Goal: Task Accomplishment & Management: Use online tool/utility

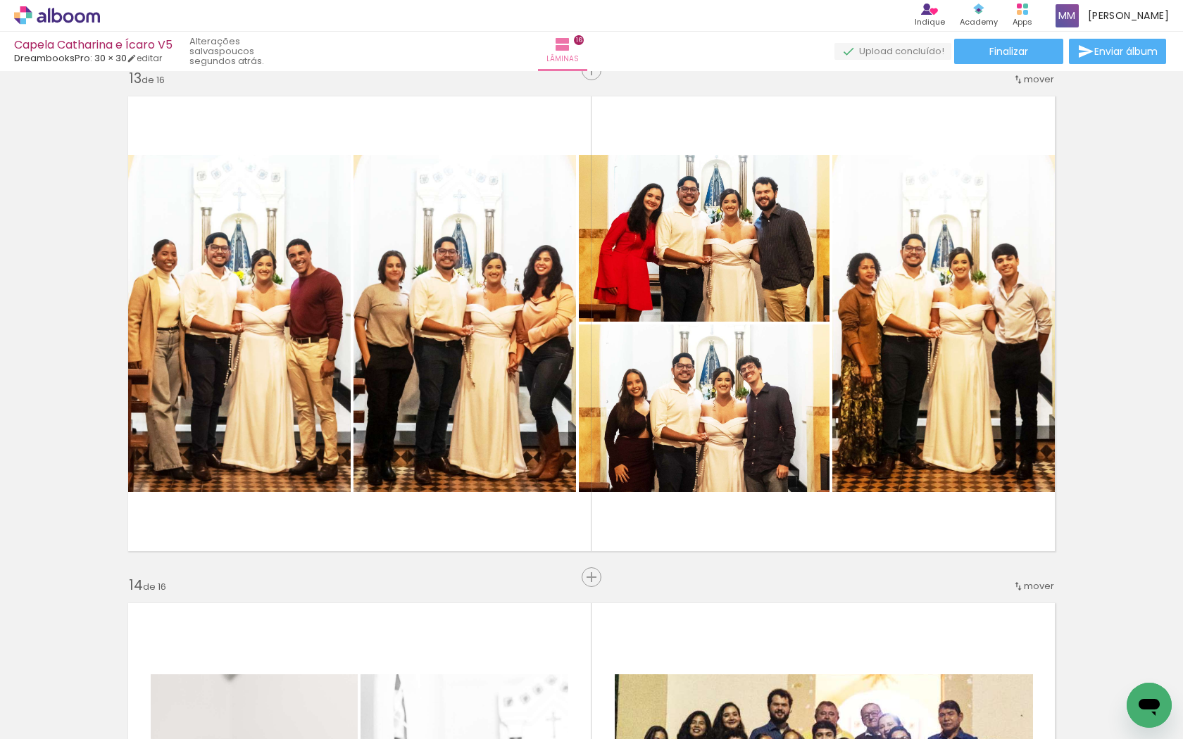
scroll to position [0, 3293]
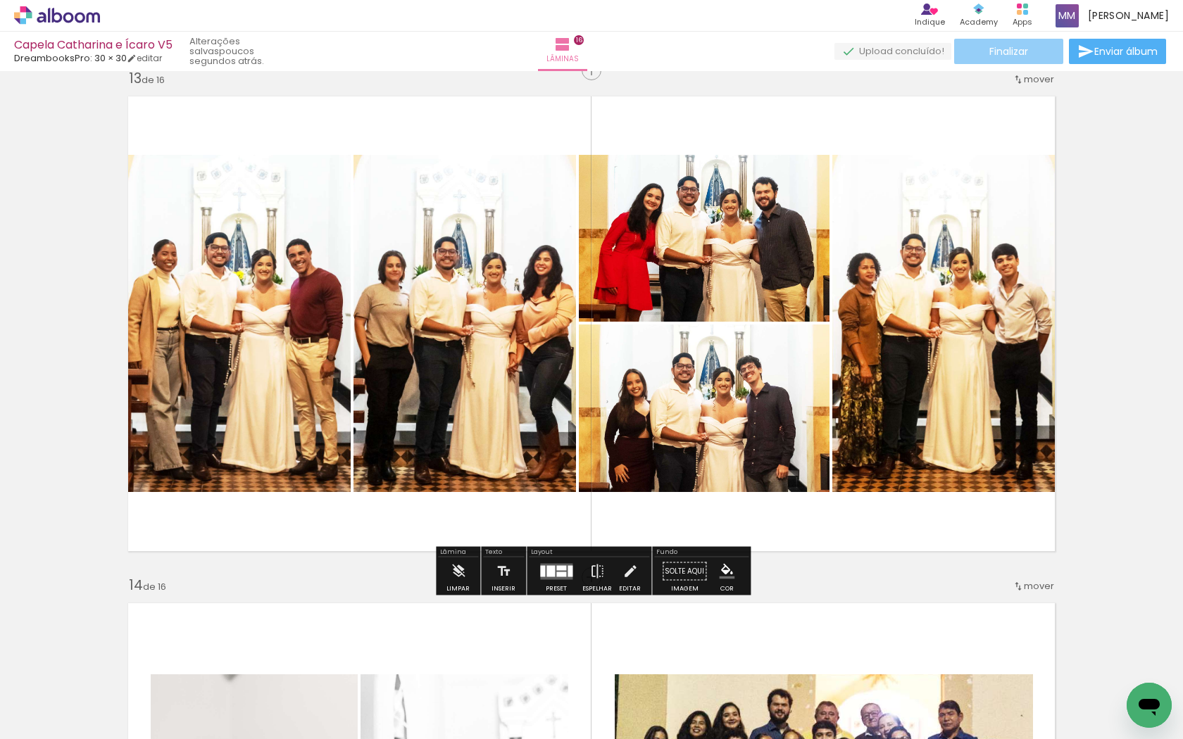
click at [990, 52] on span "Finalizar" at bounding box center [1008, 51] width 39 height 10
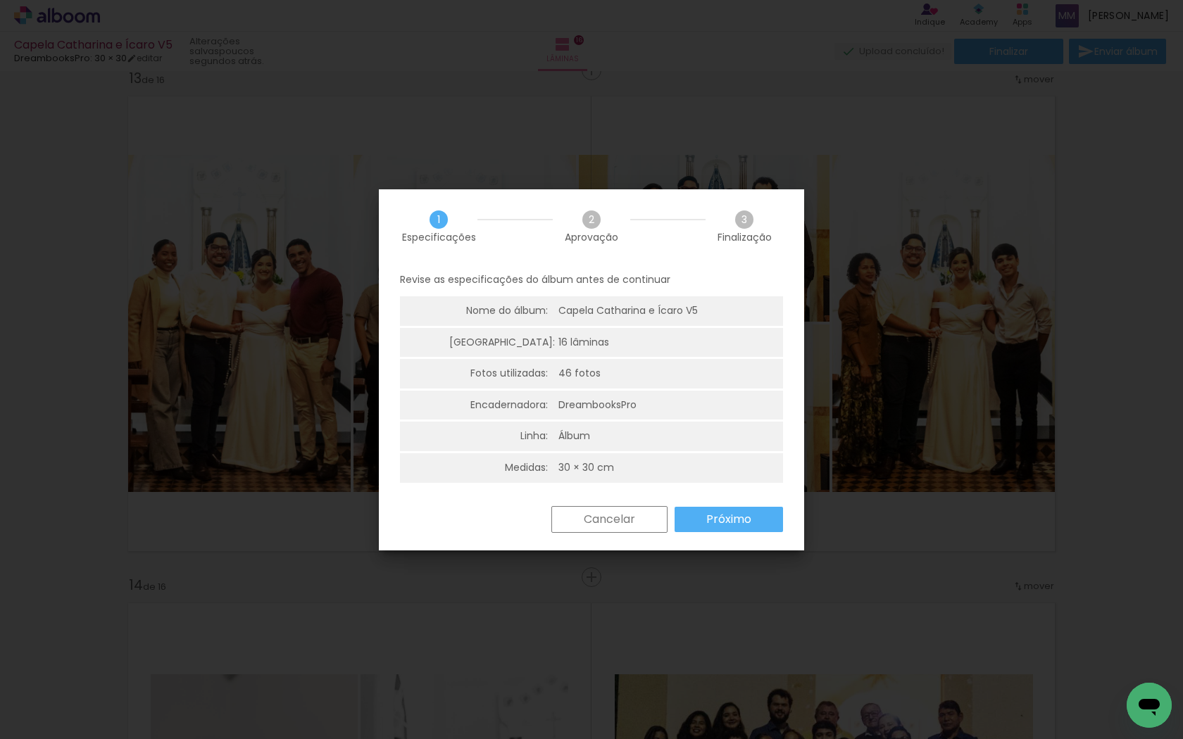
click at [0, 0] on slot "Próximo" at bounding box center [0, 0] width 0 height 0
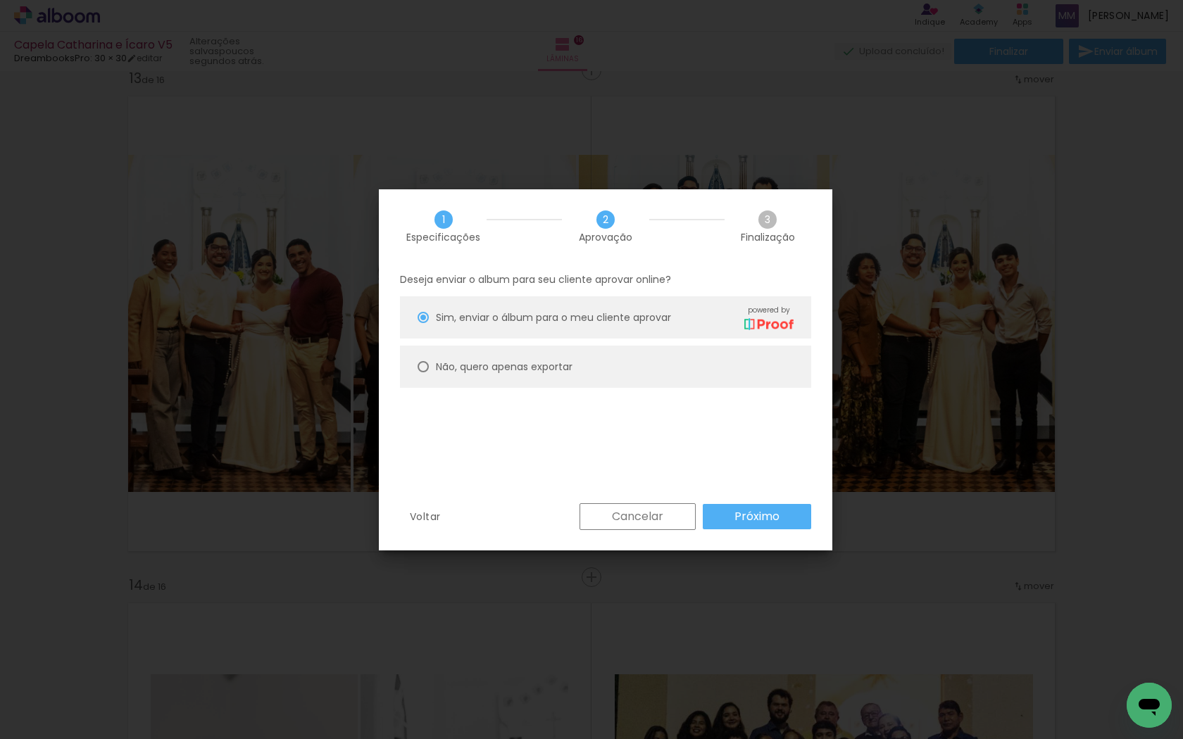
click at [0, 0] on slot "Próximo" at bounding box center [0, 0] width 0 height 0
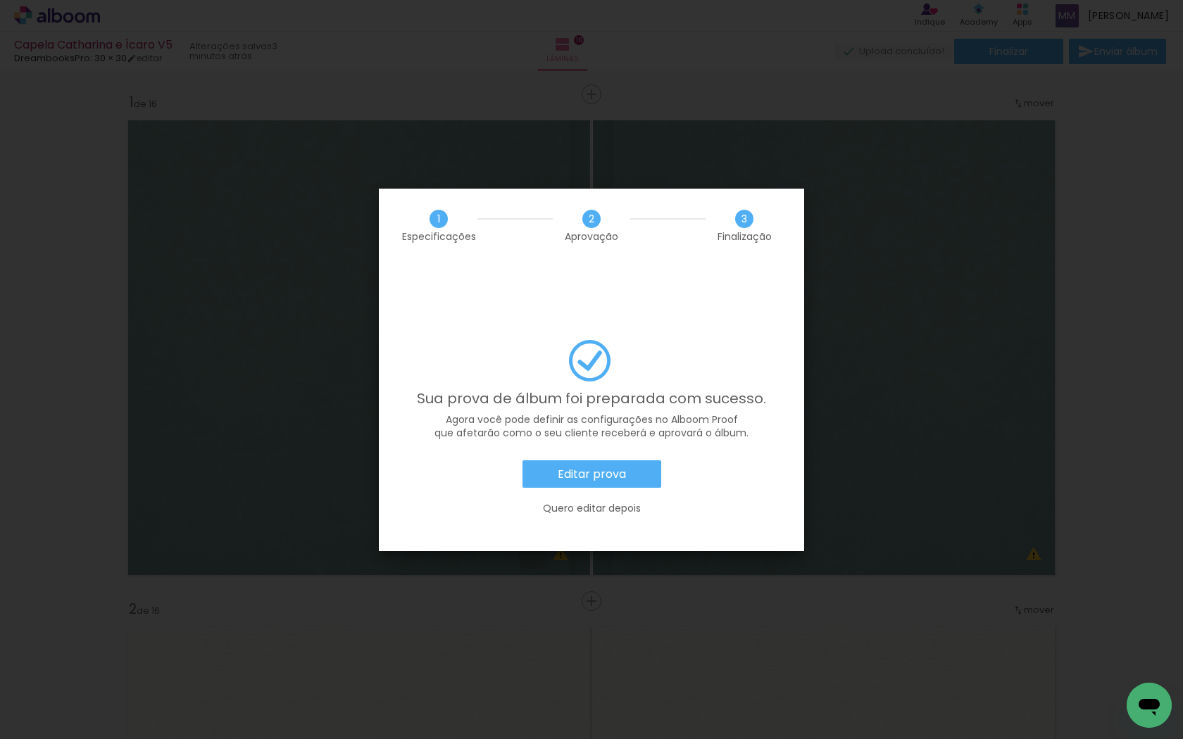
scroll to position [0, 3293]
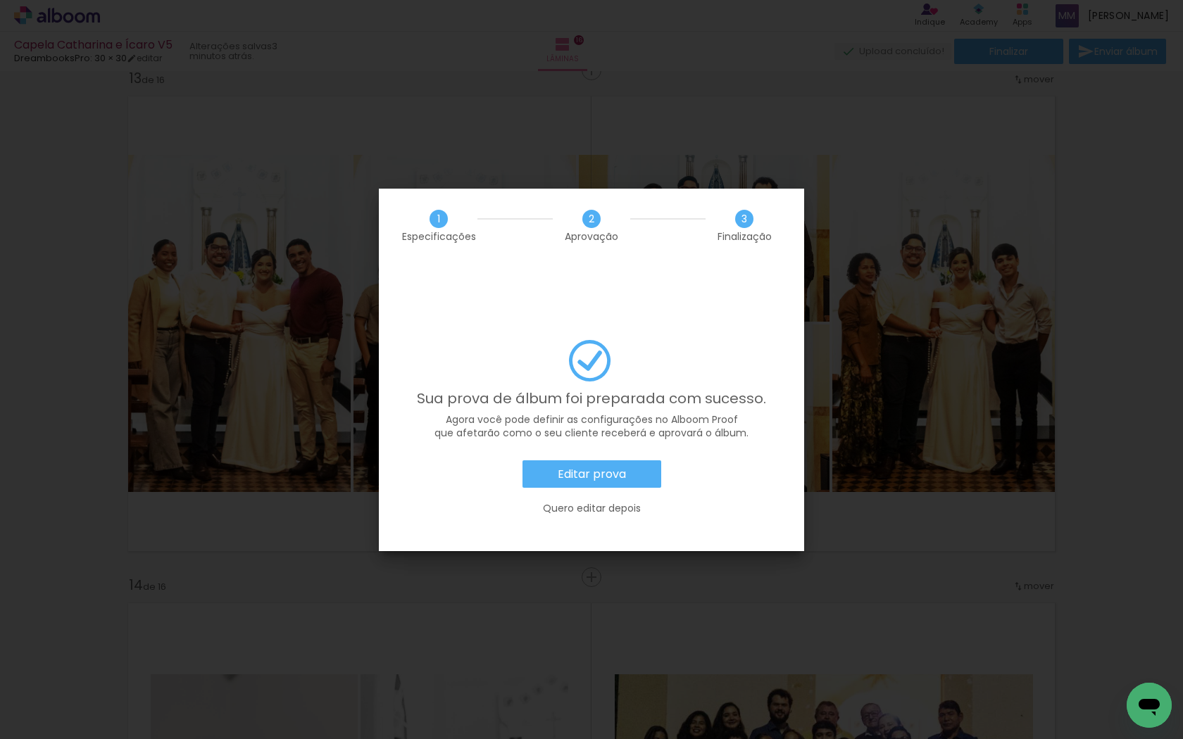
click at [0, 0] on slot "Editar prova" at bounding box center [0, 0] width 0 height 0
